Goal: Task Accomplishment & Management: Use online tool/utility

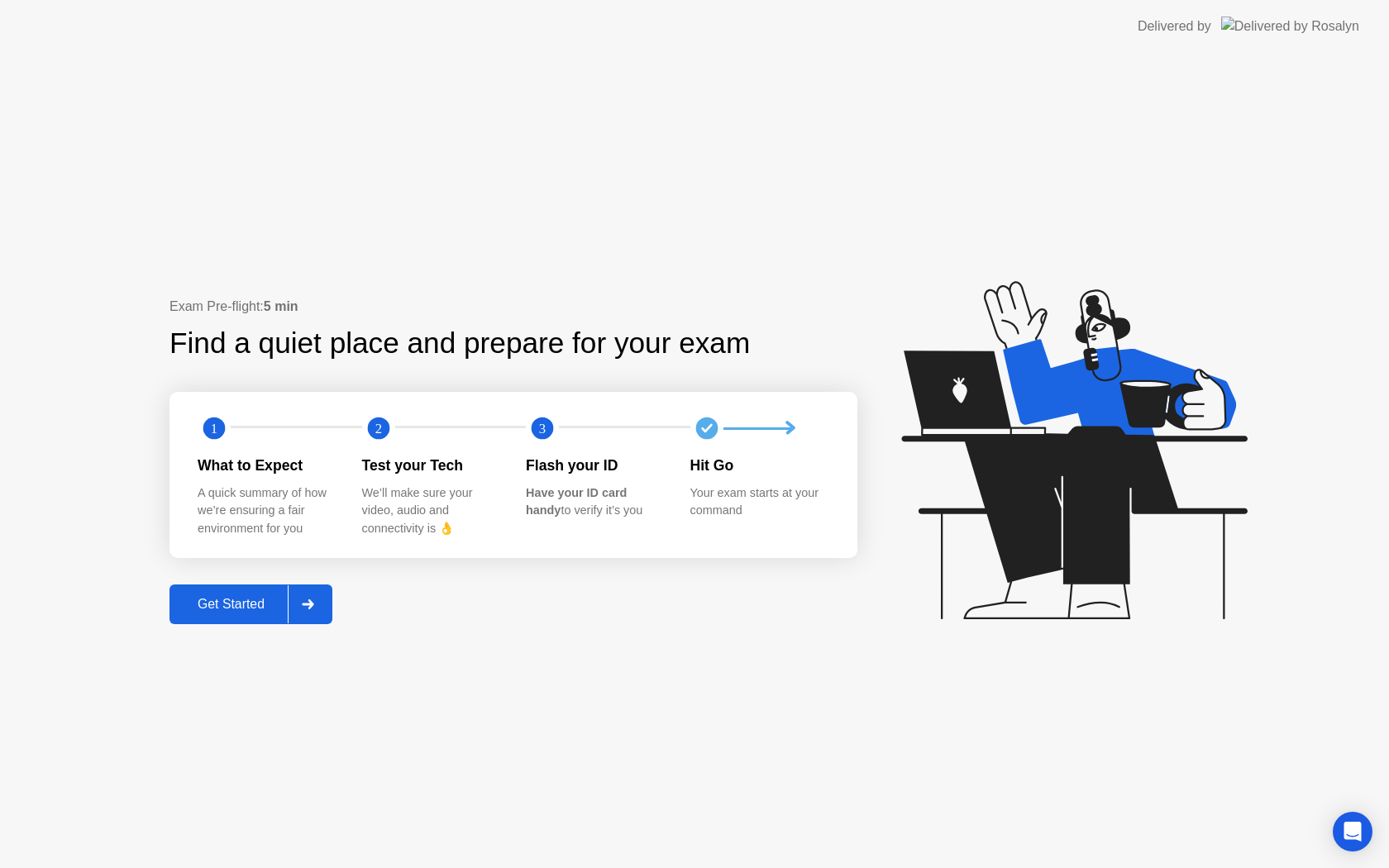
click at [226, 612] on div "Get Started" at bounding box center [231, 604] width 114 height 15
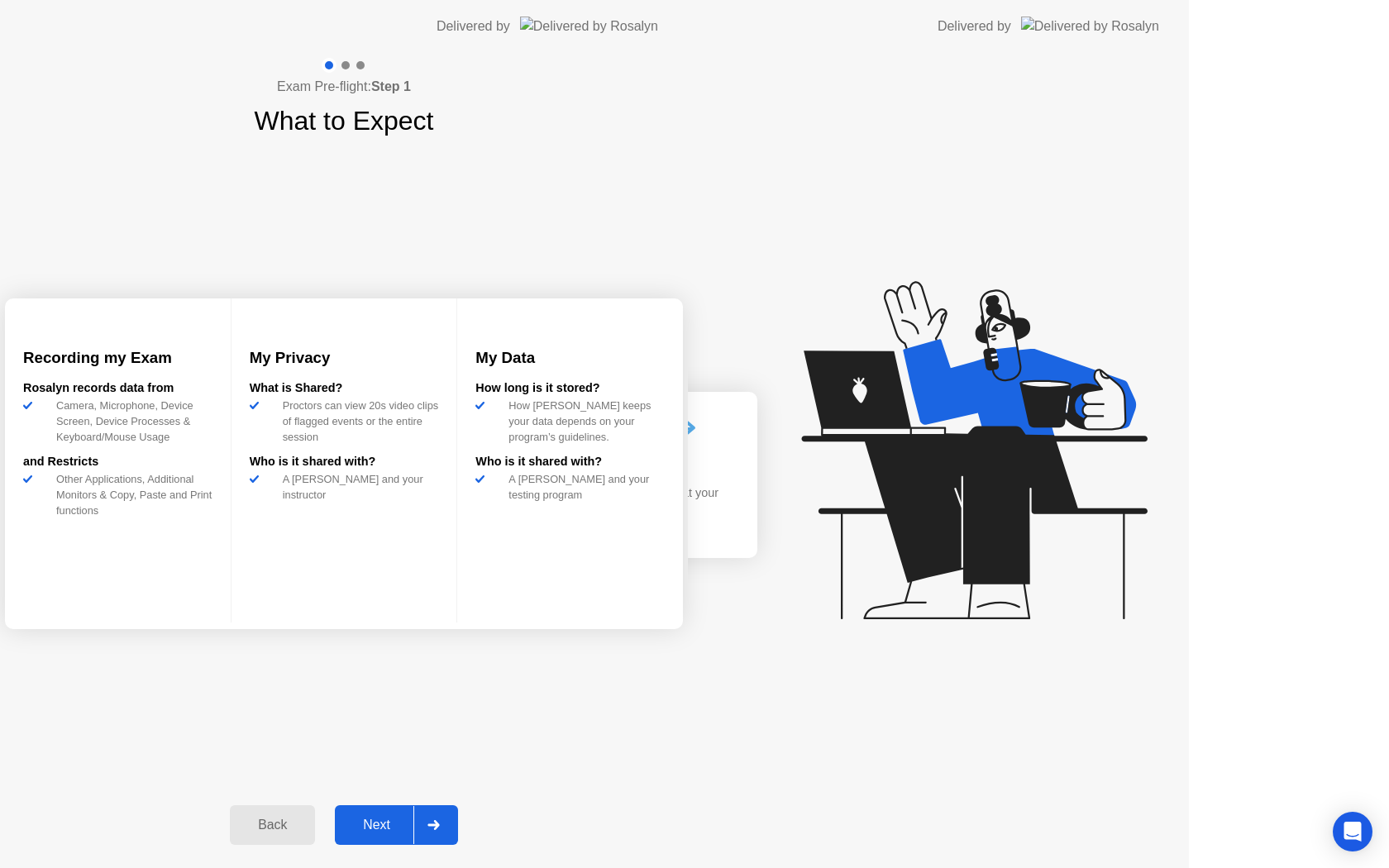
click at [239, 607] on div "Exam Pre-flight: Step 1 What to Expect Recording my Exam [PERSON_NAME] records …" at bounding box center [343, 460] width 687 height 815
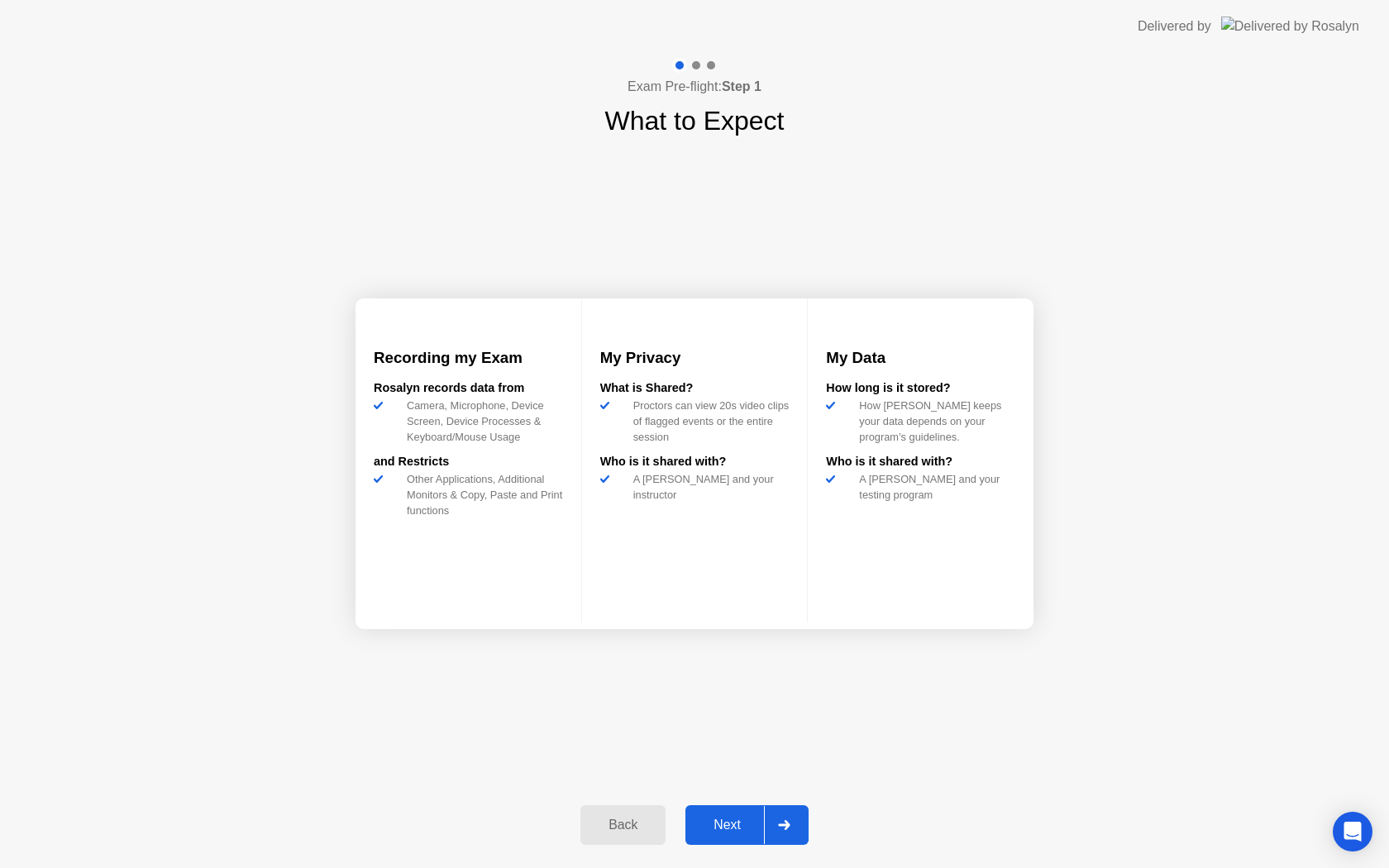
click at [748, 821] on div "Next" at bounding box center [727, 825] width 74 height 15
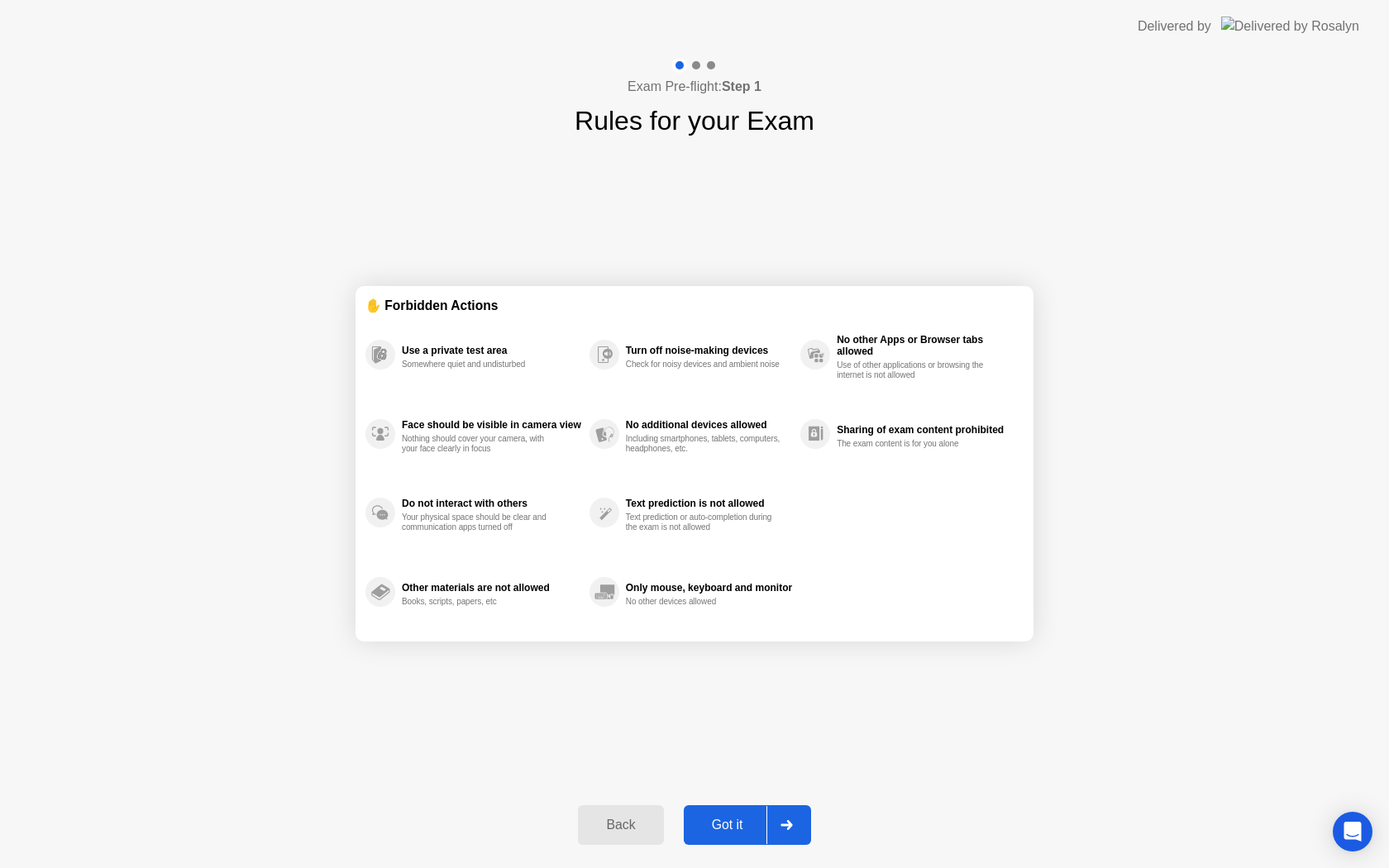
click at [746, 818] on div "Got it" at bounding box center [727, 825] width 77 height 15
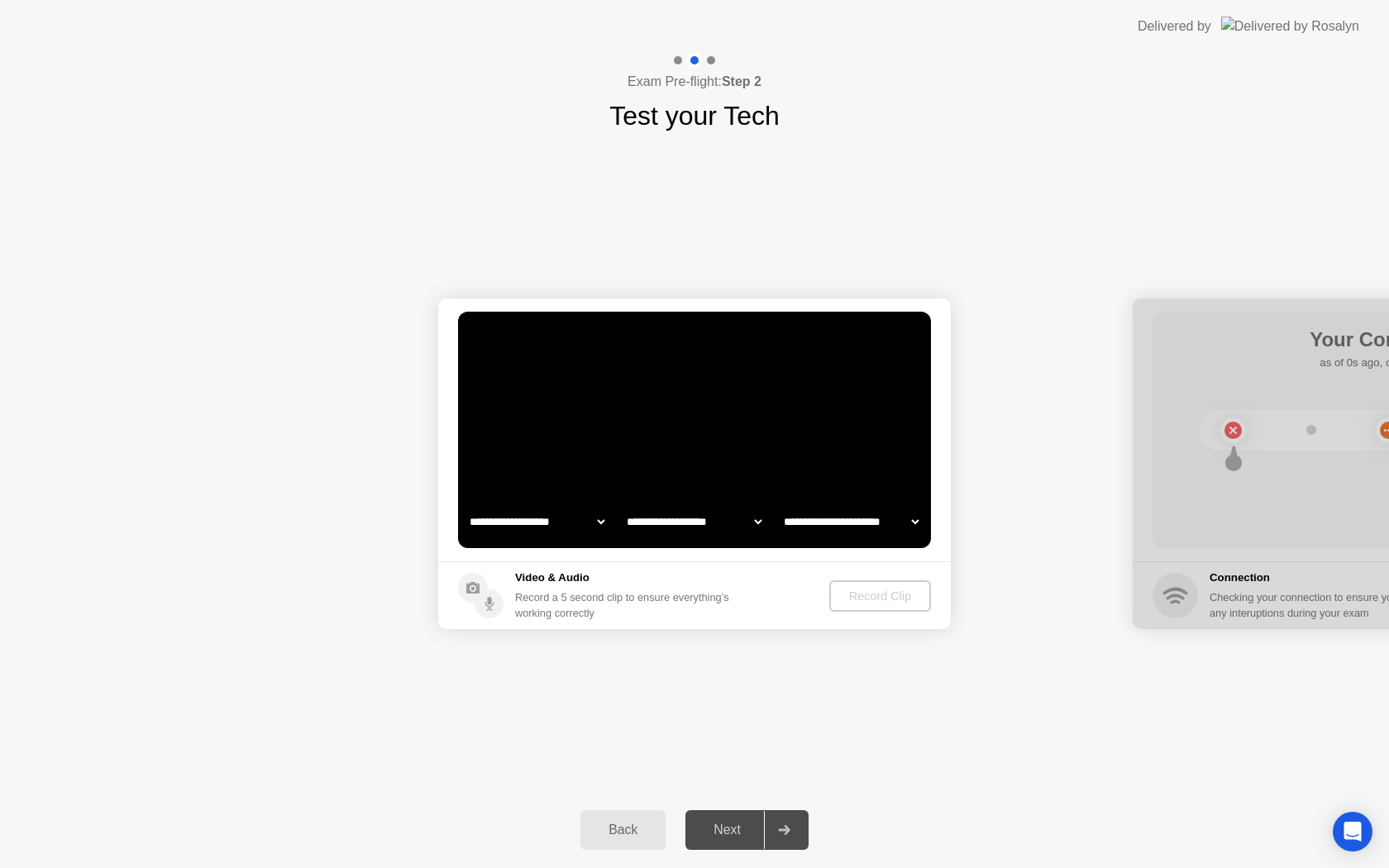
select select "**********"
select select "*******"
click at [856, 599] on div "Record Clip" at bounding box center [880, 596] width 88 height 13
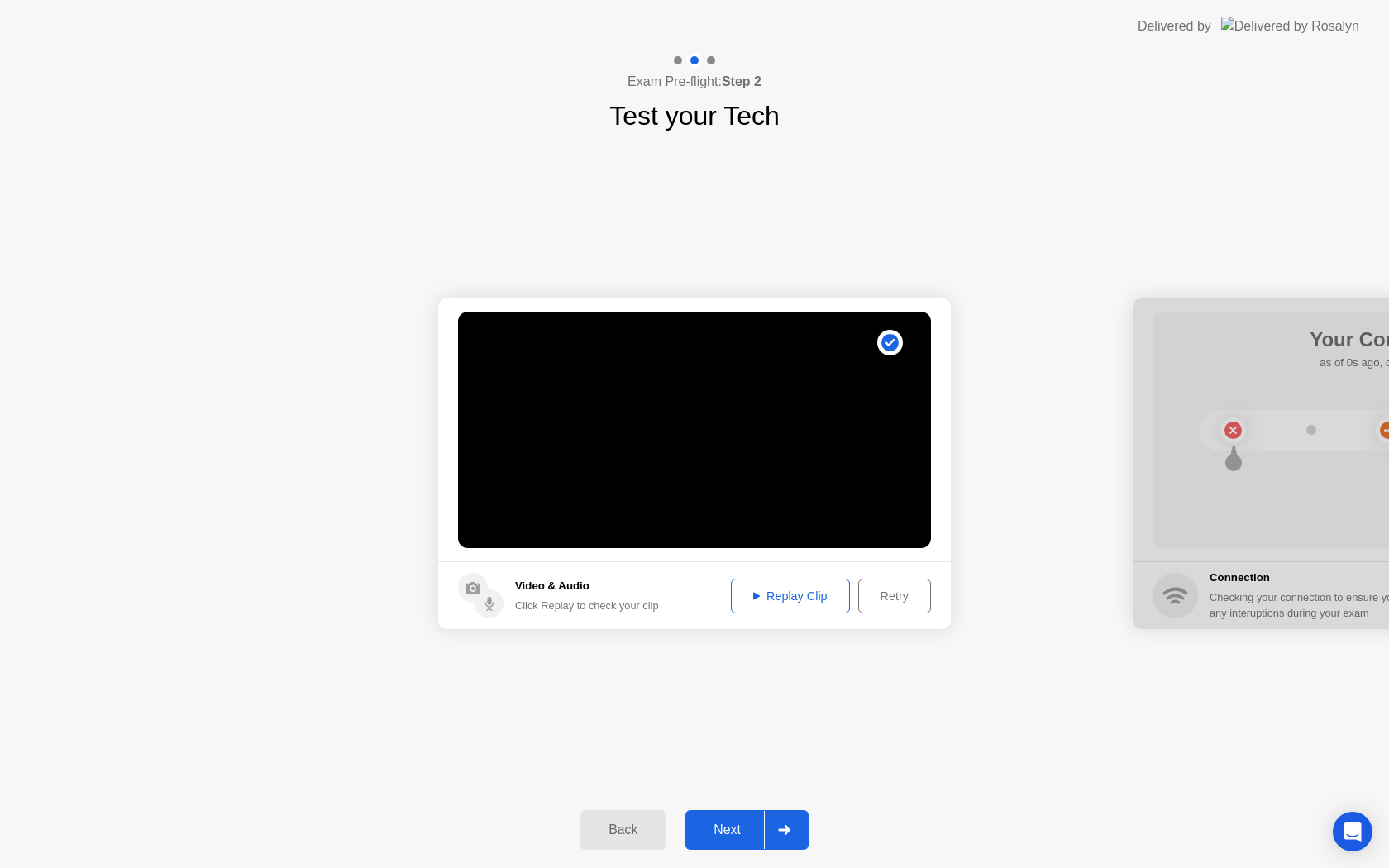
click at [790, 600] on div "Replay Clip" at bounding box center [790, 596] width 107 height 13
click at [751, 813] on button "Next" at bounding box center [746, 829] width 123 height 40
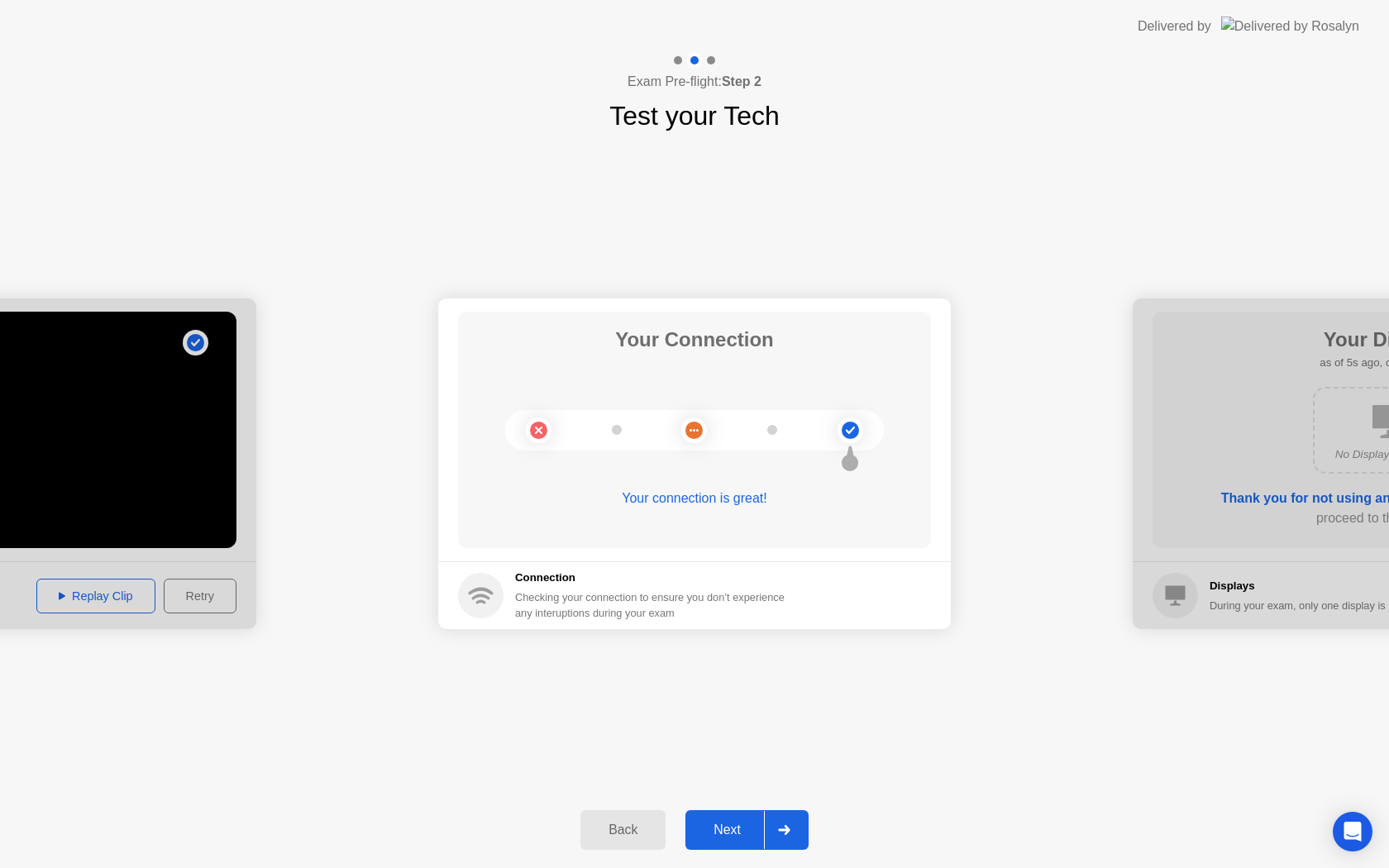
click at [742, 797] on div "Back Next" at bounding box center [694, 830] width 1389 height 76
click at [742, 810] on button "Next" at bounding box center [746, 829] width 123 height 40
click at [740, 823] on div "Next" at bounding box center [727, 829] width 74 height 15
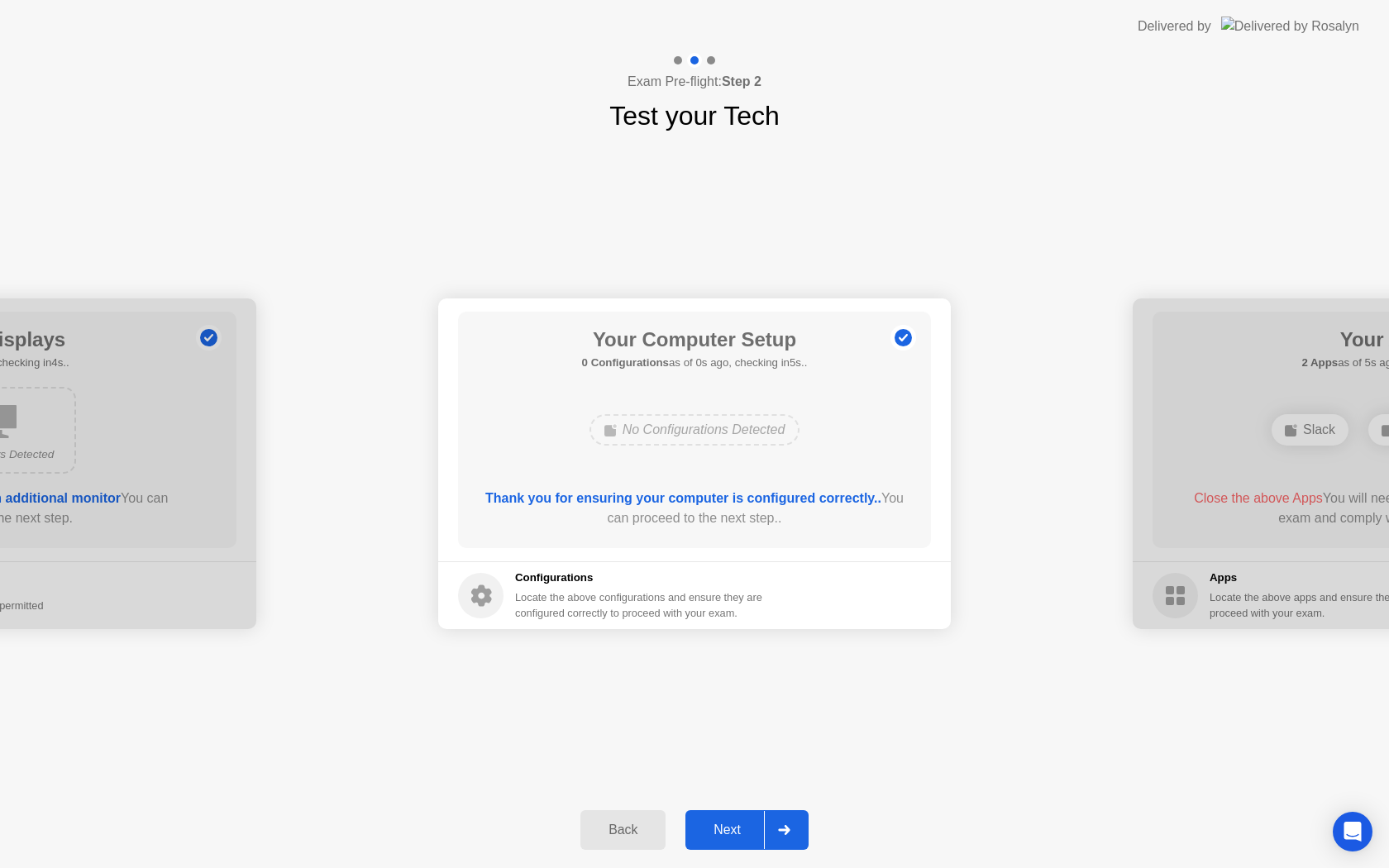
click at [740, 823] on div "Next" at bounding box center [727, 829] width 74 height 15
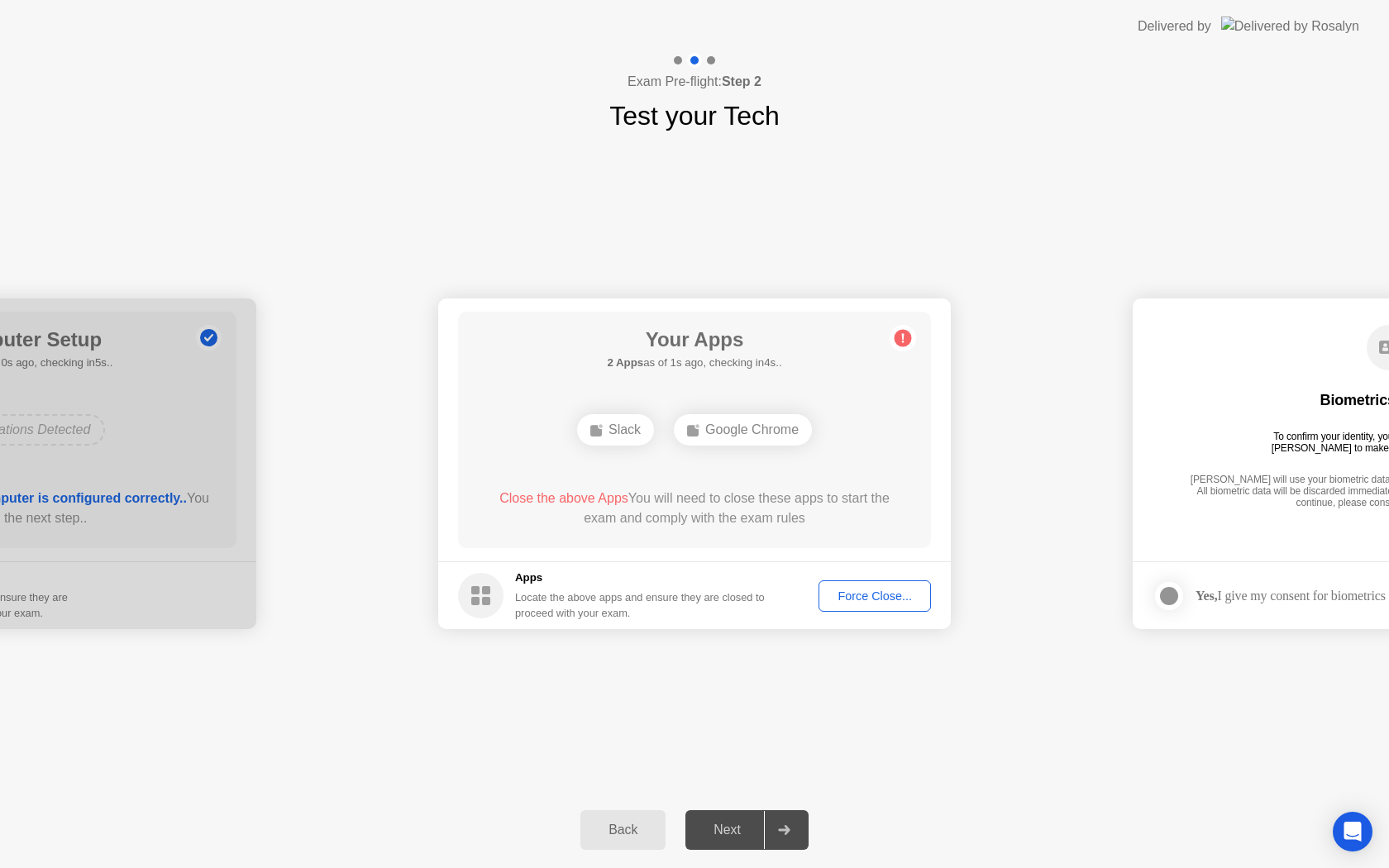
click at [861, 596] on div "Force Close..." at bounding box center [874, 596] width 101 height 13
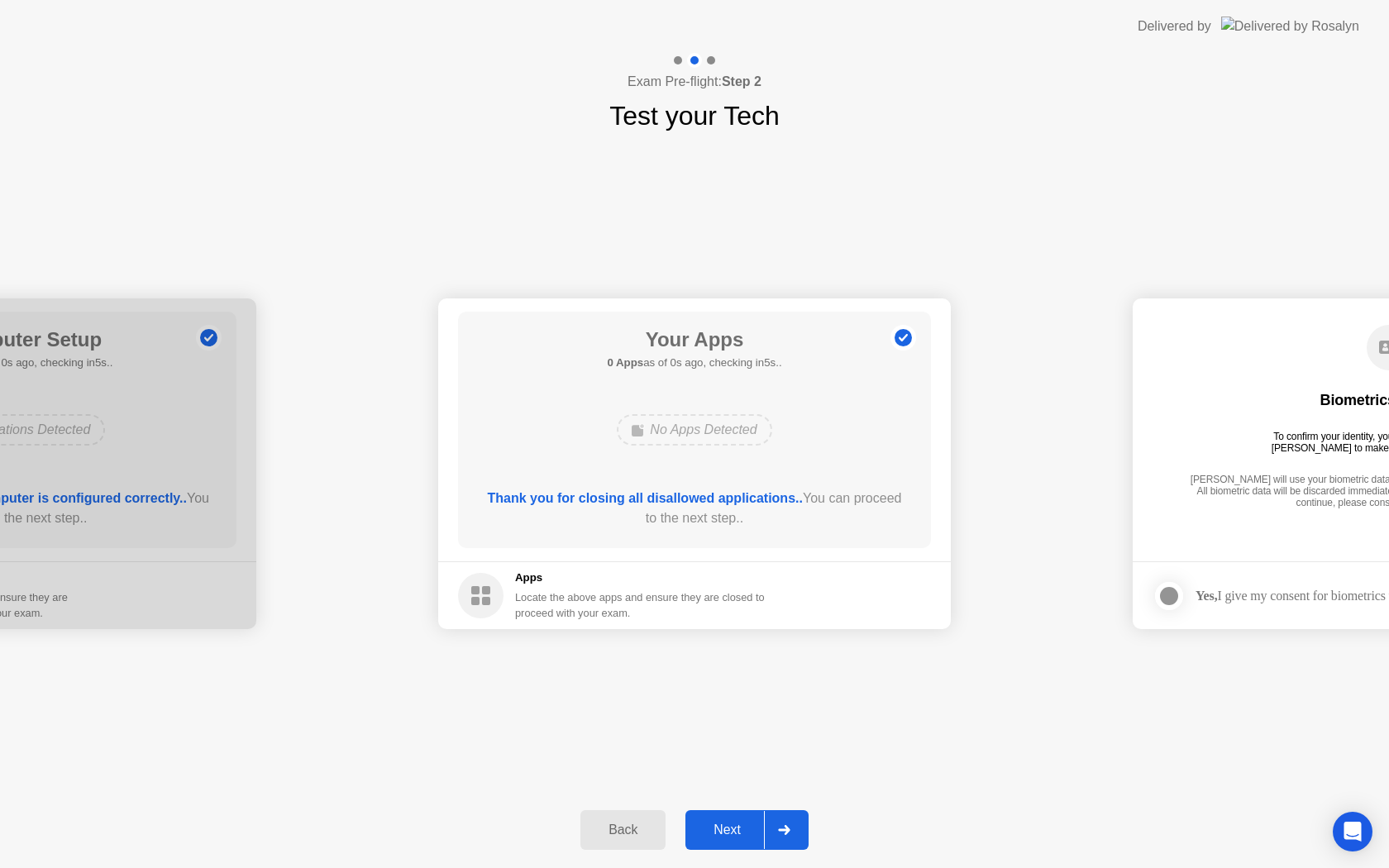
click at [746, 826] on div "Next" at bounding box center [727, 829] width 74 height 15
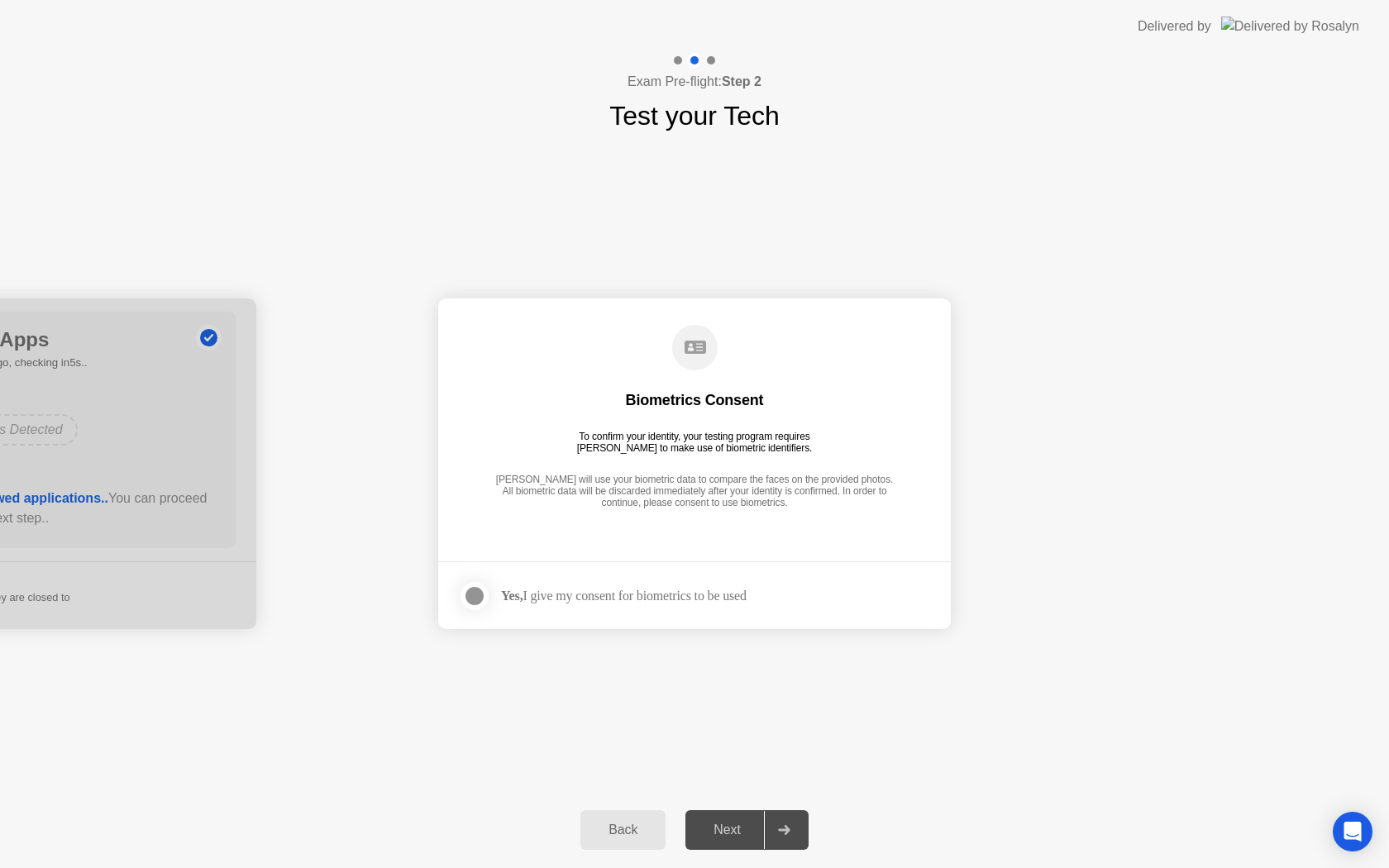
click at [743, 829] on div "Next" at bounding box center [727, 829] width 74 height 15
click at [478, 594] on div at bounding box center [474, 596] width 20 height 20
click at [761, 830] on div "Next" at bounding box center [727, 829] width 74 height 15
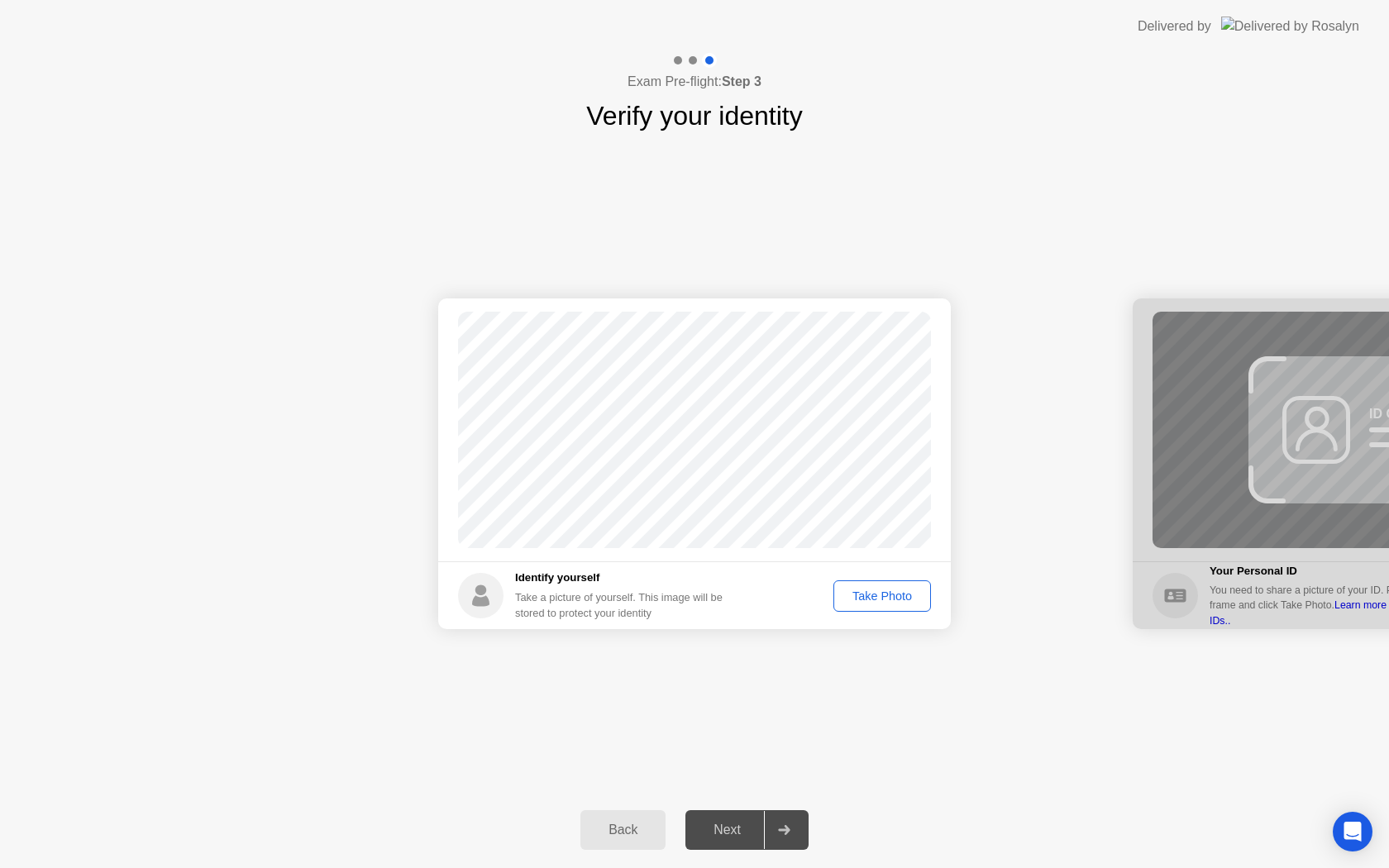
click at [890, 592] on div "Take Photo" at bounding box center [882, 596] width 86 height 13
click at [743, 853] on div "Back Next" at bounding box center [694, 830] width 1389 height 76
click at [749, 840] on button "Next" at bounding box center [746, 829] width 123 height 40
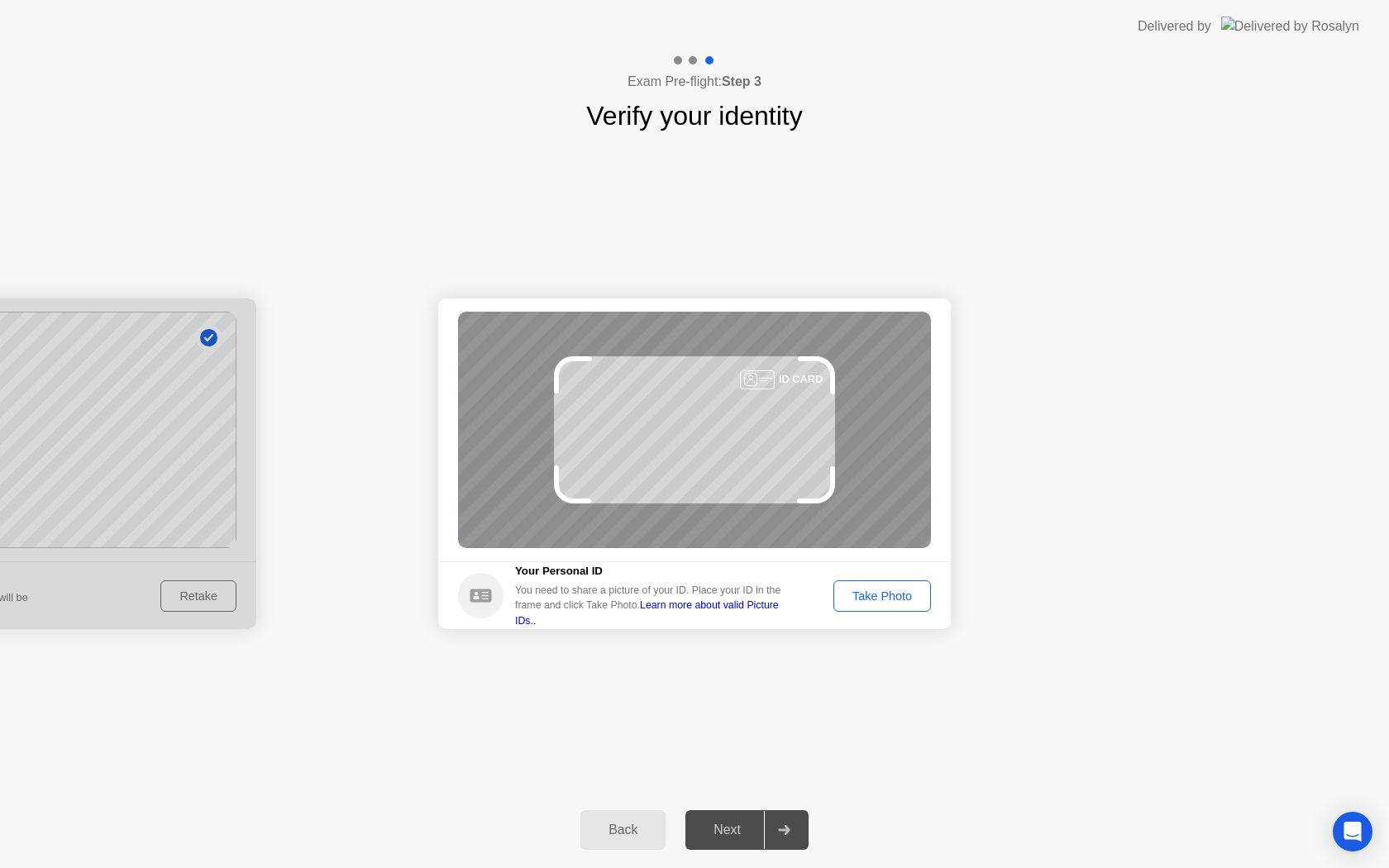
click at [878, 605] on button "Take Photo" at bounding box center [882, 596] width 98 height 32
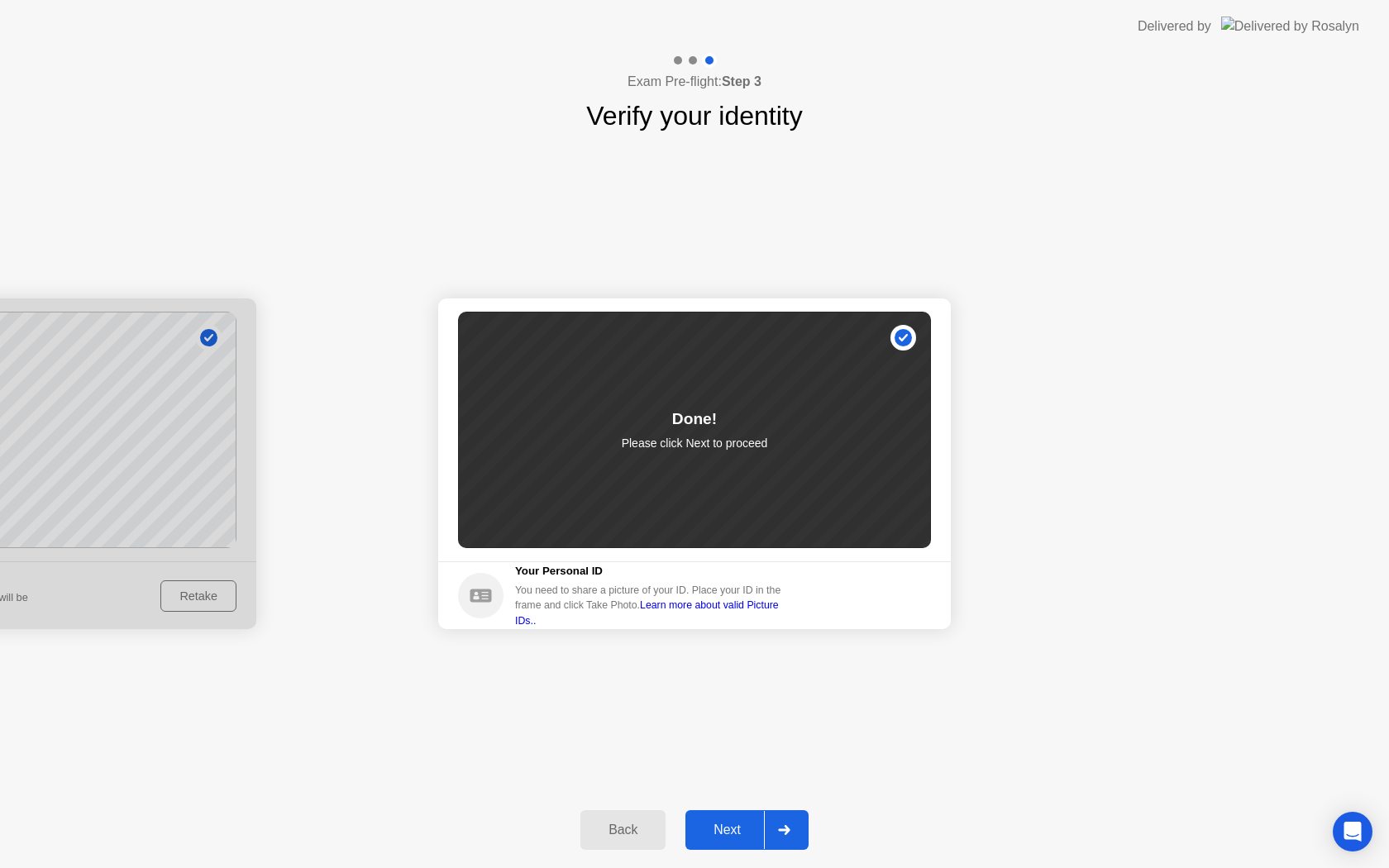
click at [747, 823] on div "Next" at bounding box center [727, 829] width 74 height 15
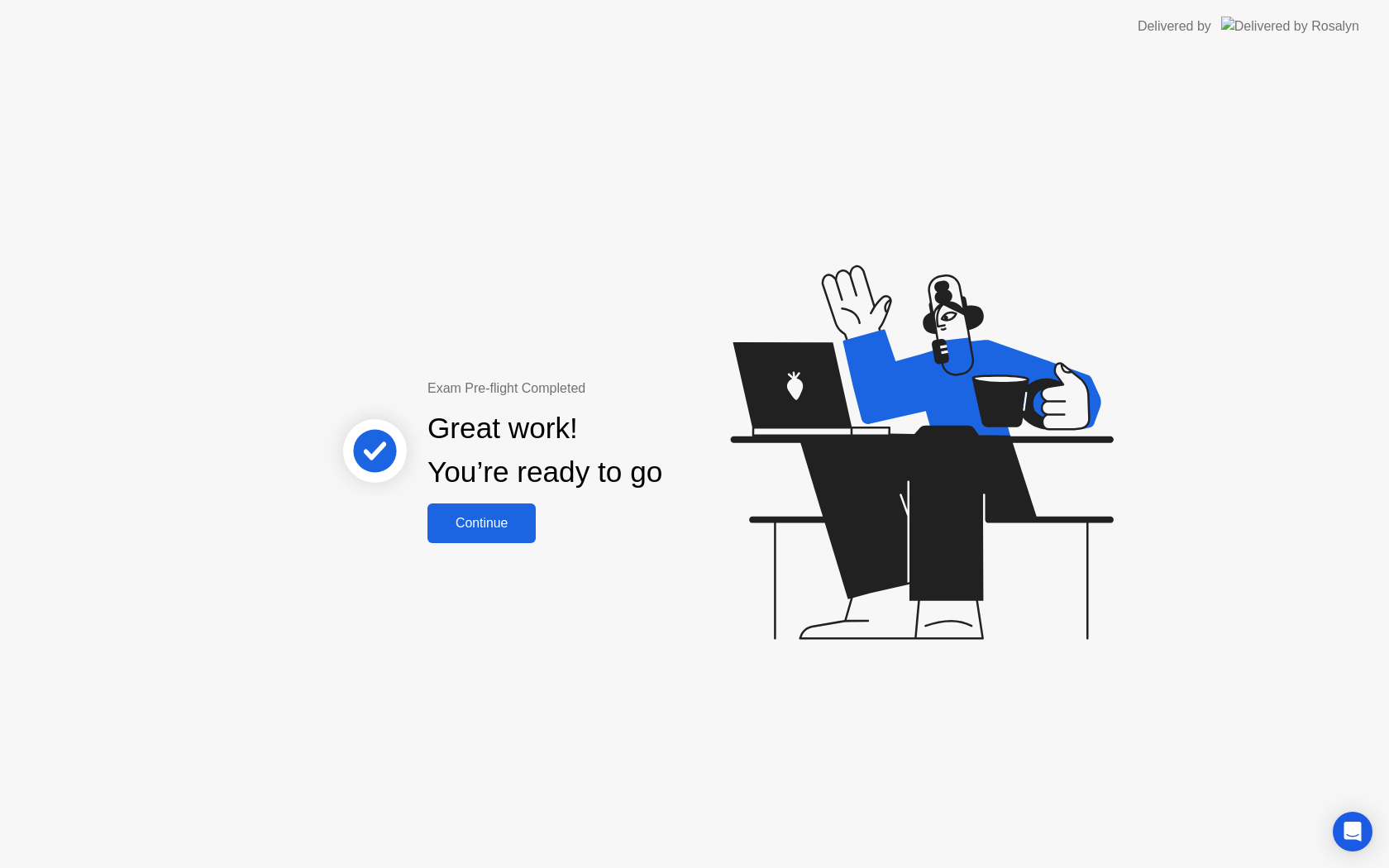
click at [465, 511] on button "Continue" at bounding box center [481, 523] width 108 height 40
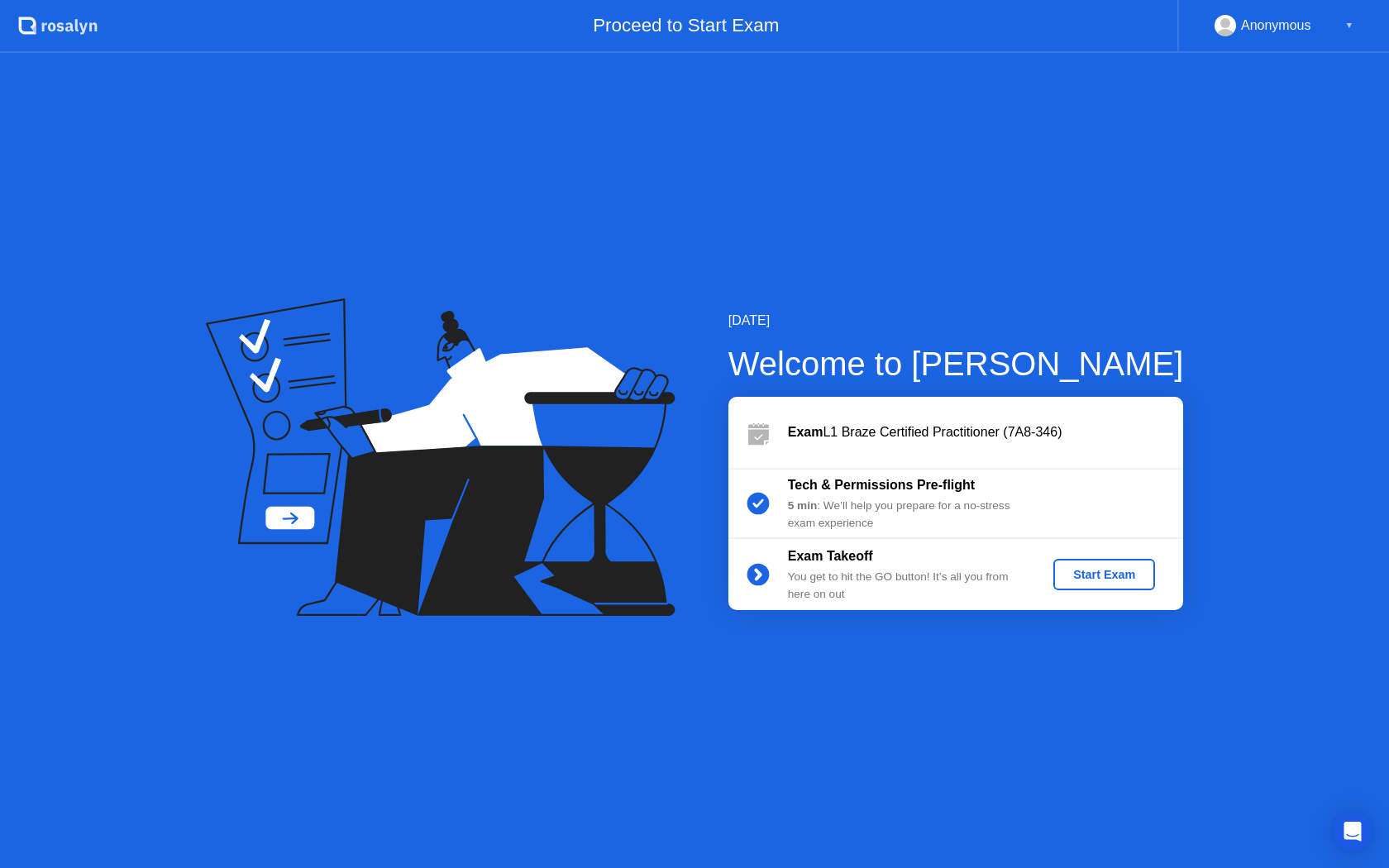
click at [1121, 570] on div "Start Exam" at bounding box center [1104, 574] width 88 height 13
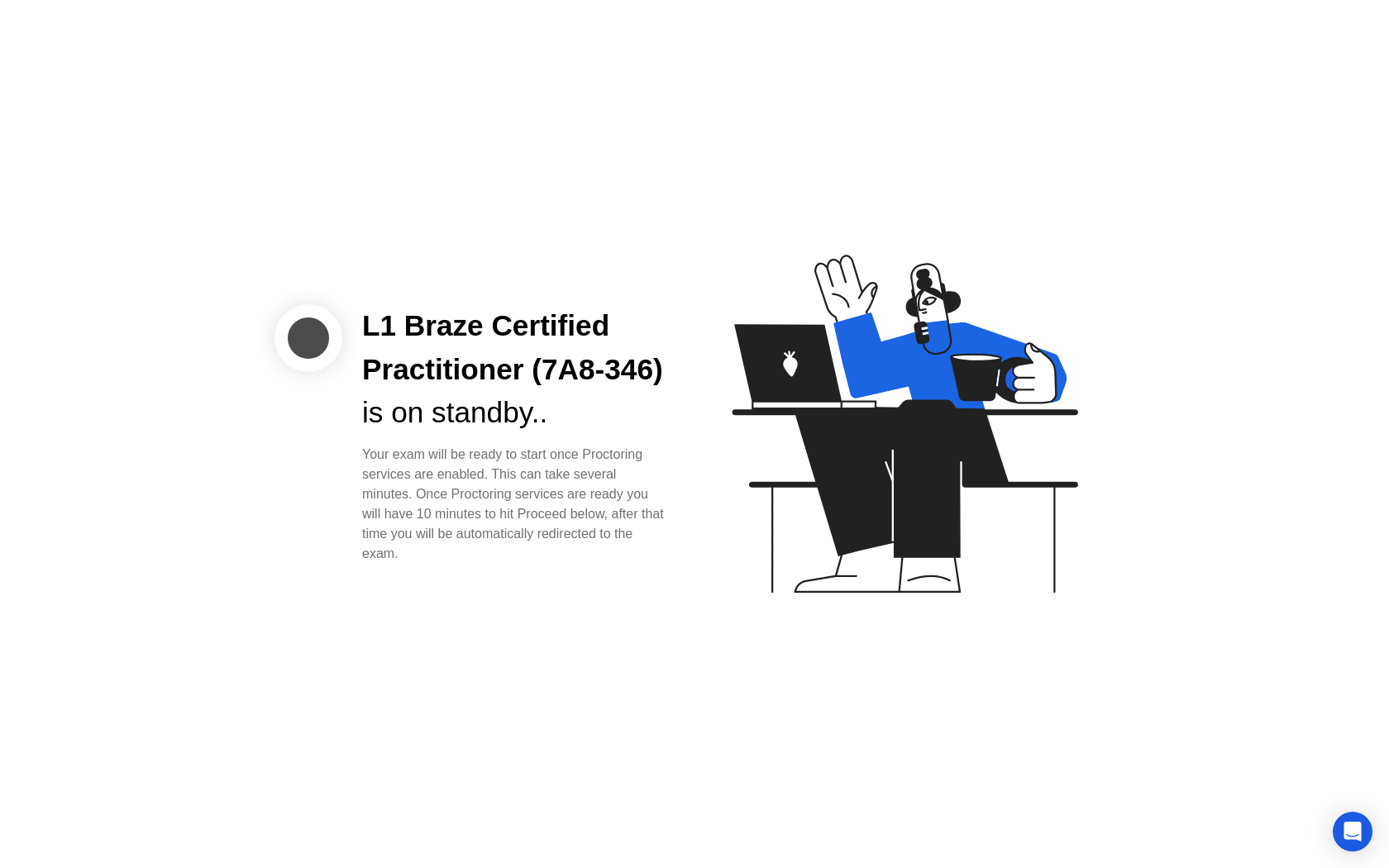
click at [643, 563] on div "Your exam will be ready to start once Proctoring services are enabled. This can…" at bounding box center [514, 504] width 305 height 119
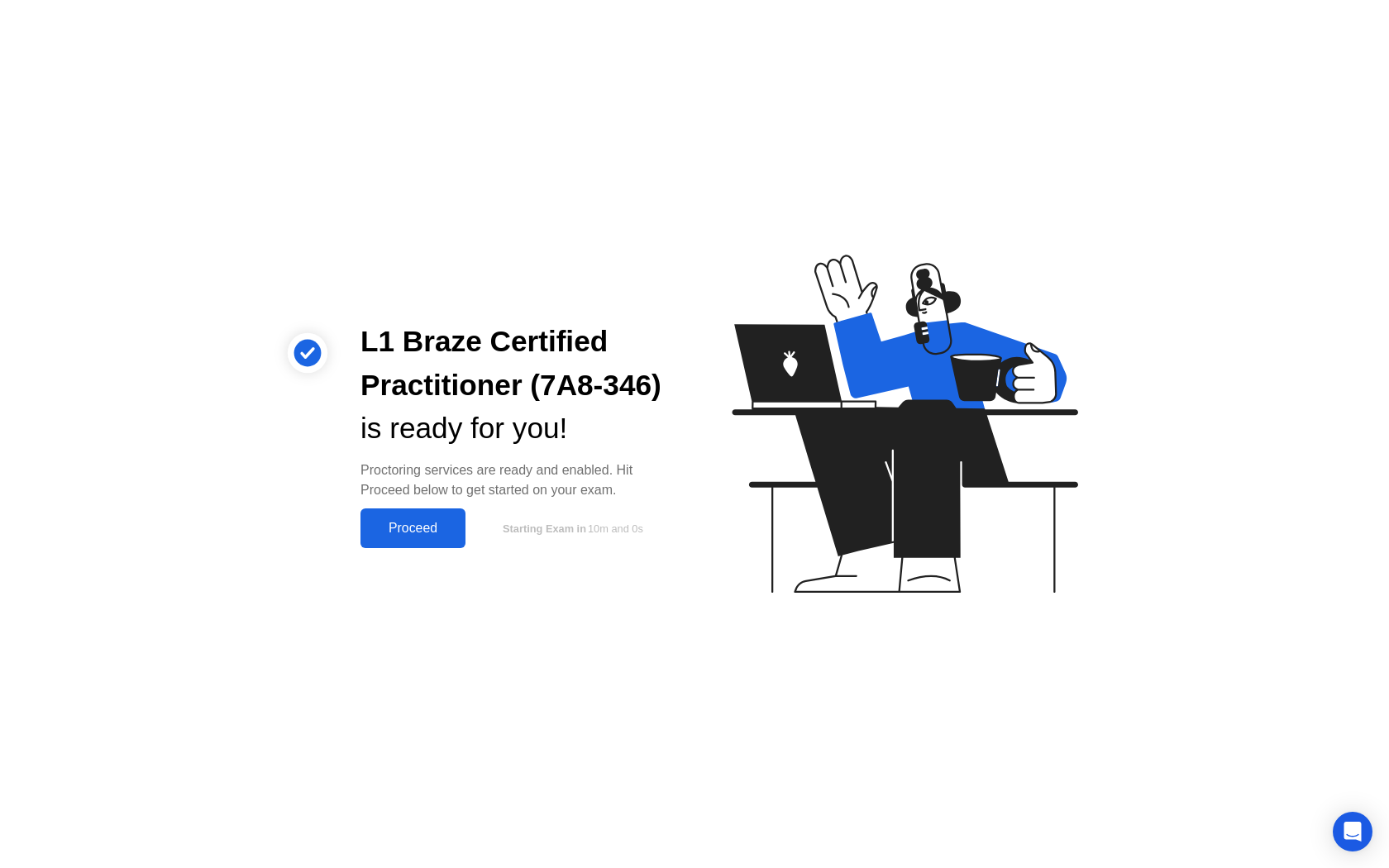
click at [404, 532] on div "Proceed" at bounding box center [413, 528] width 95 height 15
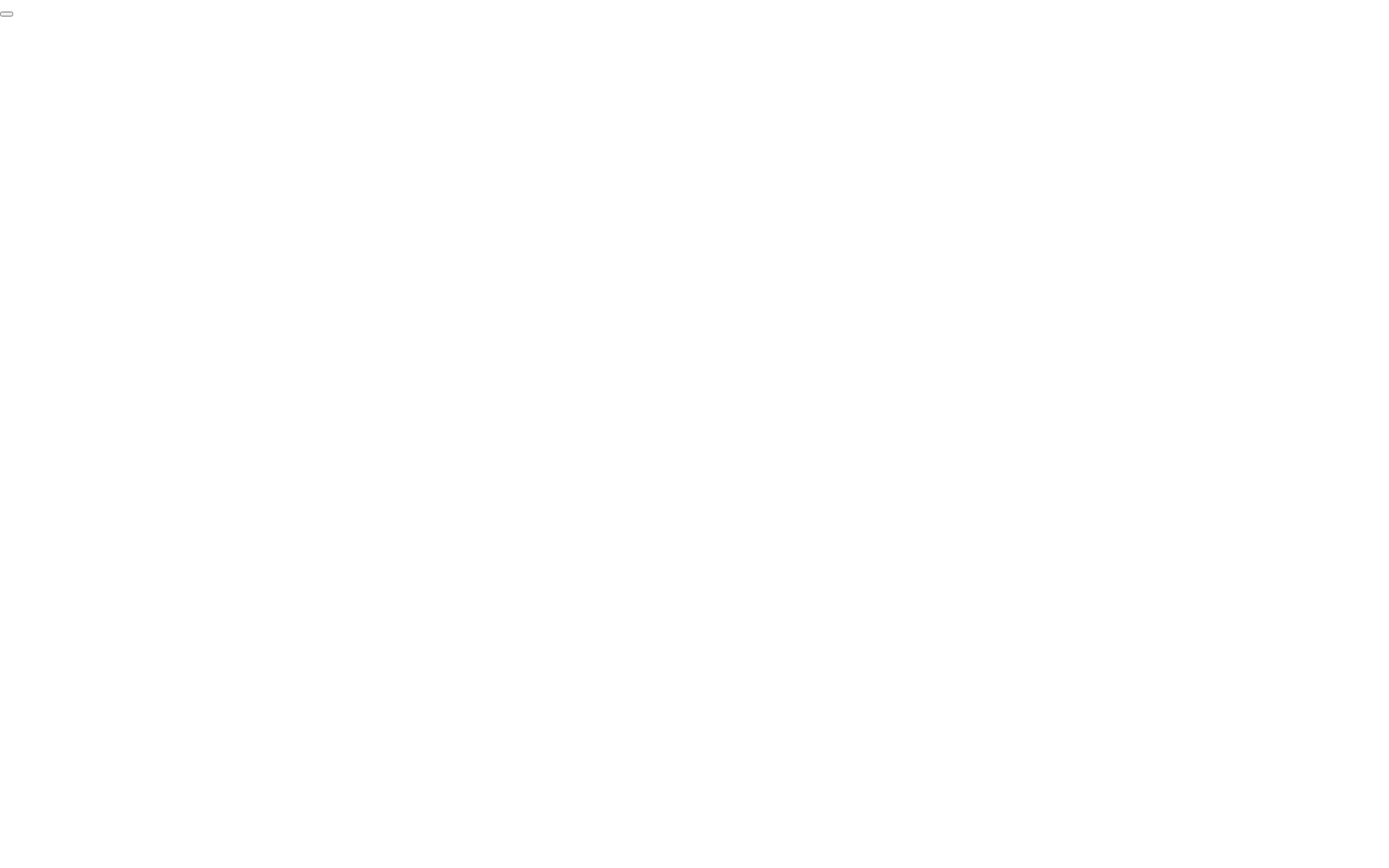
click div "End Proctoring Session"
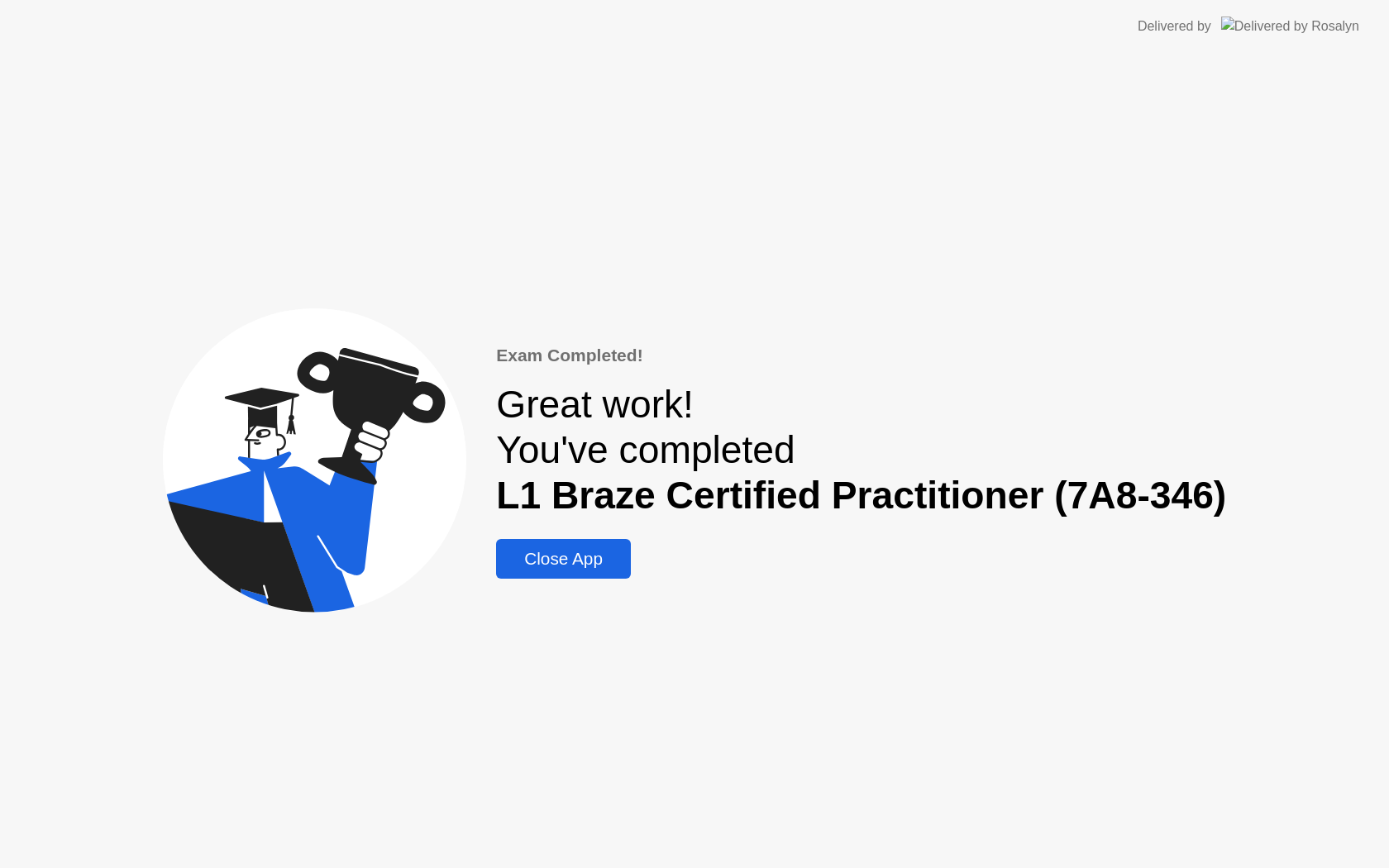
click at [567, 569] on div "Close App" at bounding box center [563, 559] width 125 height 20
